Goal: Task Accomplishment & Management: Use online tool/utility

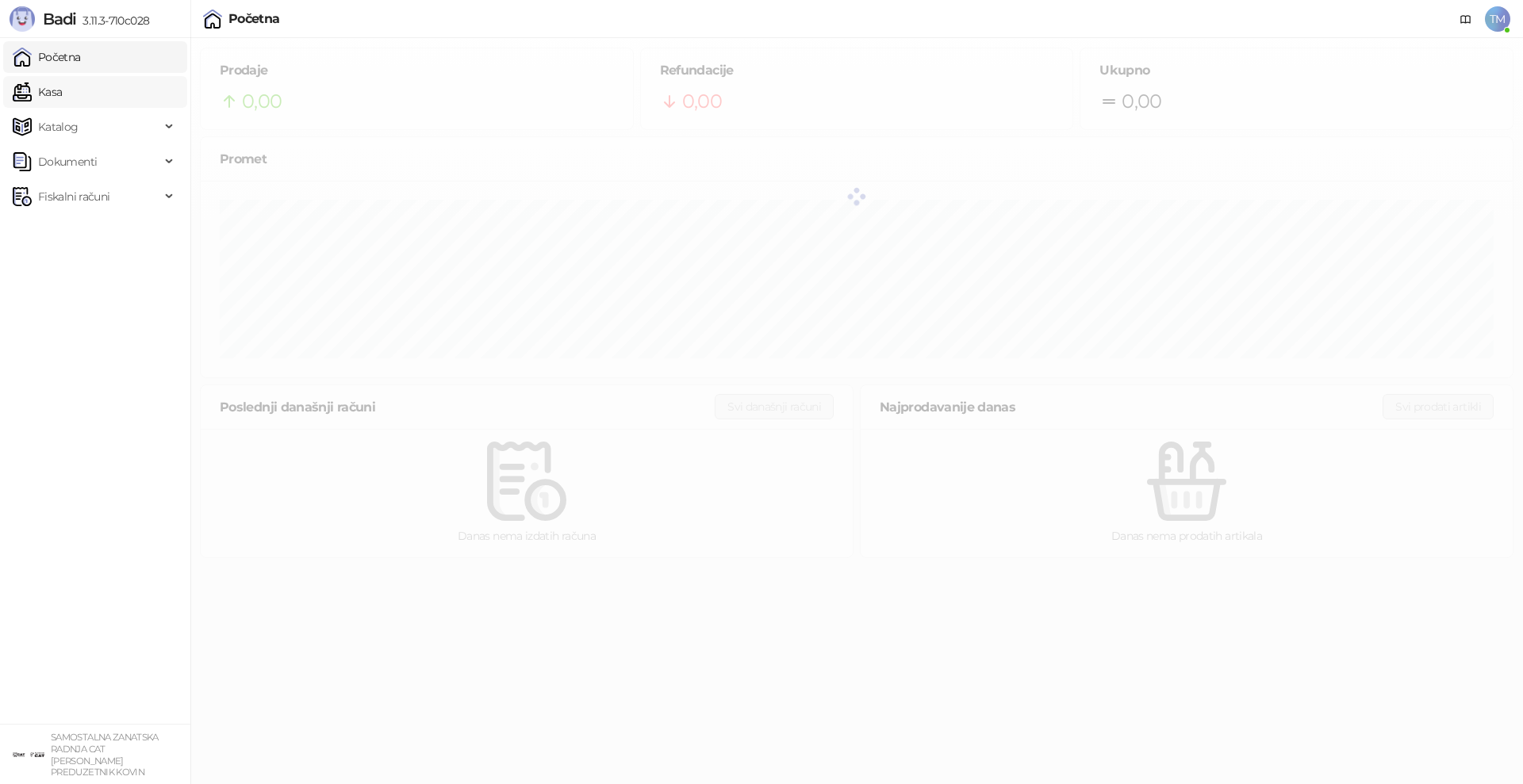
click at [44, 93] on link "Kasa" at bounding box center [37, 91] width 50 height 32
